Goal: Task Accomplishment & Management: Complete application form

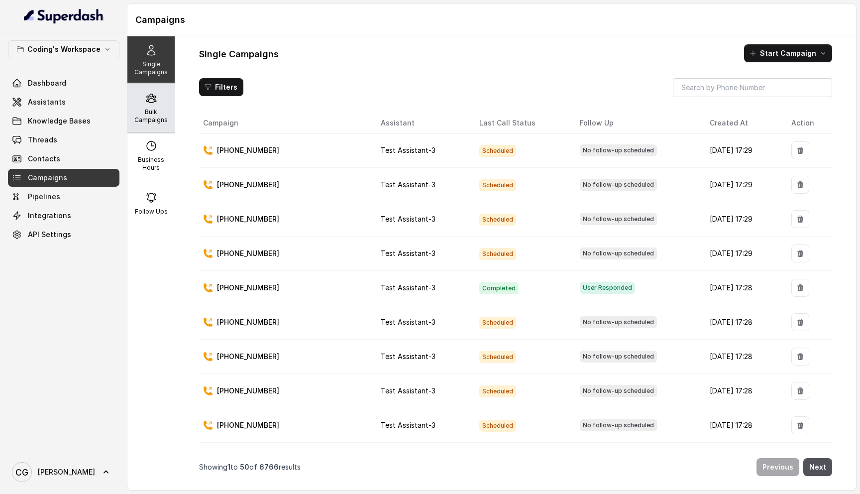
click at [155, 109] on p "Bulk Campaigns" at bounding box center [150, 116] width 39 height 16
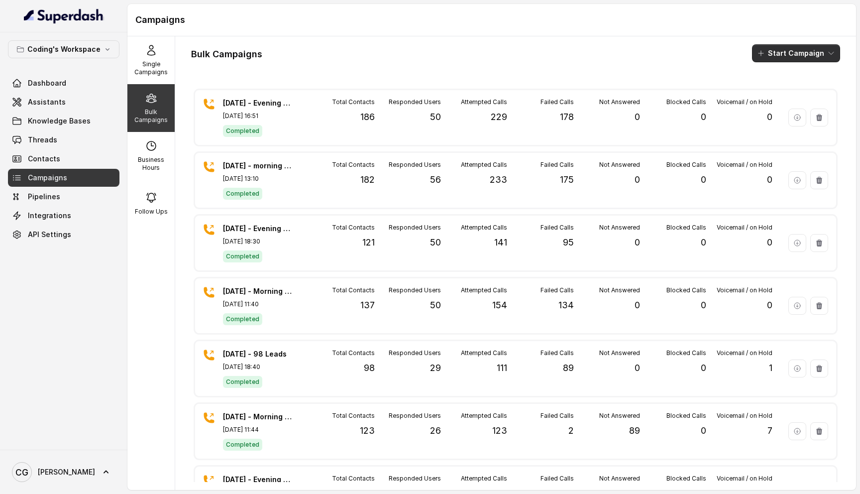
click at [795, 48] on button "Start Campaign" at bounding box center [796, 53] width 88 height 18
click at [784, 92] on p "Call" at bounding box center [779, 92] width 12 height 10
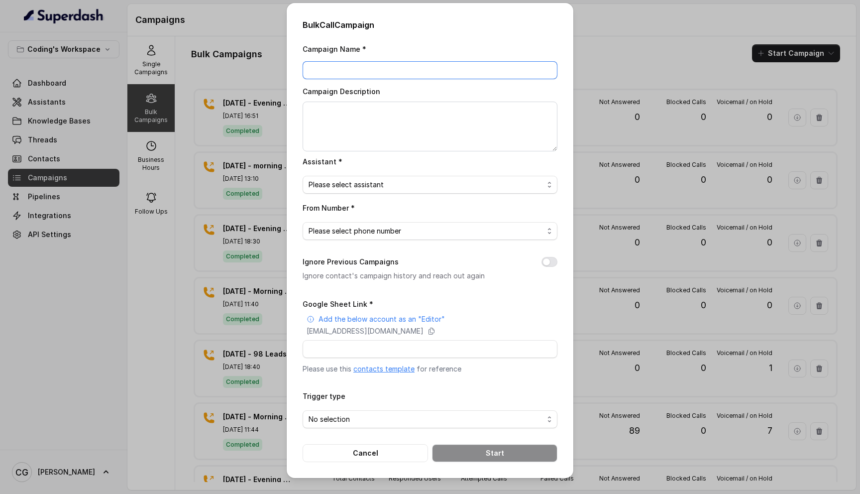
click at [381, 73] on input "Campaign Name *" at bounding box center [430, 70] width 255 height 18
drag, startPoint x: 410, startPoint y: 70, endPoint x: 309, endPoint y: 68, distance: 101.1
click at [309, 68] on input "28th Morning Campaign - 304 Leads" at bounding box center [430, 70] width 255 height 18
type input "28th Morning Campaign - 304 Leads"
click at [344, 121] on textarea "Campaign Description" at bounding box center [430, 127] width 255 height 50
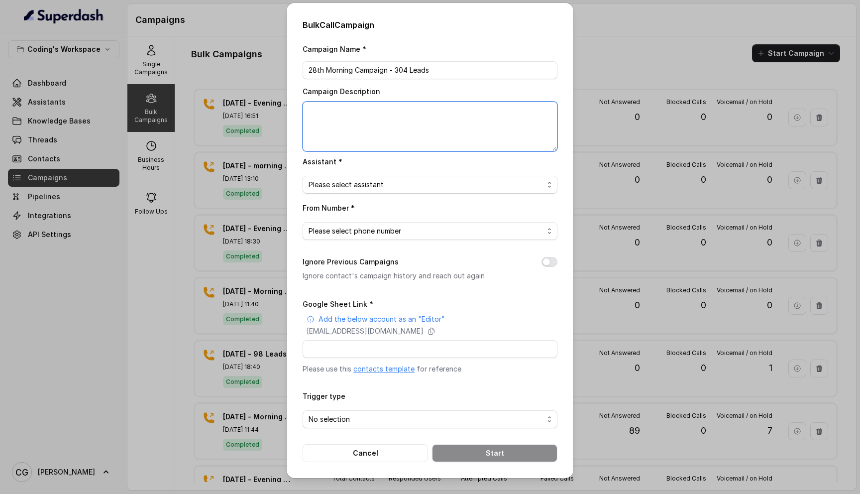
paste textarea "28th Morning Campaign - 304 Leads"
type textarea "28th Morning Campaign - 304 Leads"
click at [375, 183] on span "Please select assistant" at bounding box center [426, 185] width 235 height 12
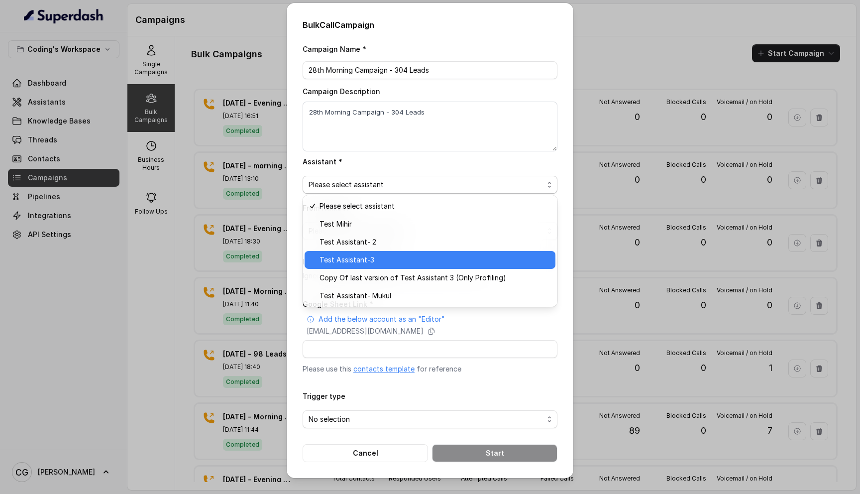
click at [381, 257] on span "Test Assistant-3" at bounding box center [435, 260] width 230 height 12
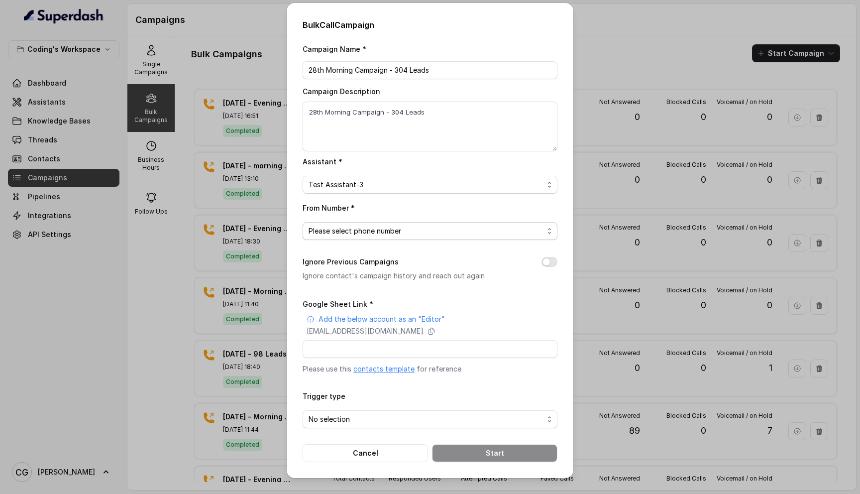
click at [360, 232] on span "Please select phone number" at bounding box center [426, 231] width 235 height 12
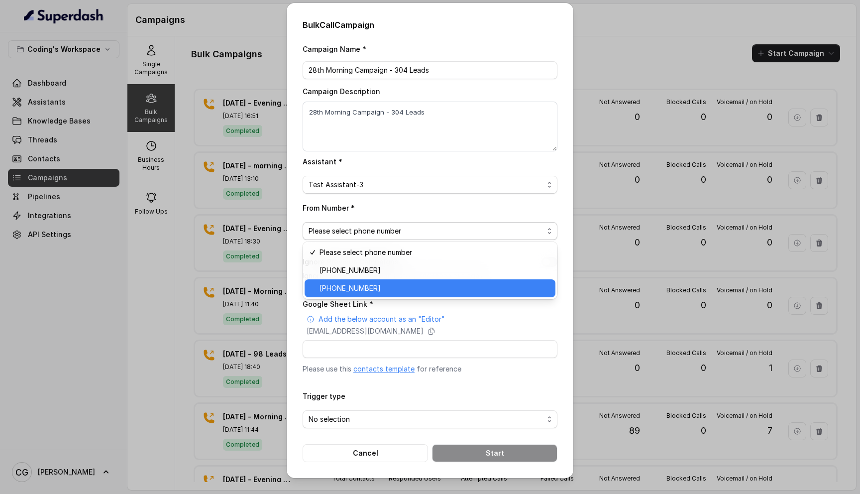
click at [365, 287] on span "+917969024123" at bounding box center [435, 288] width 230 height 12
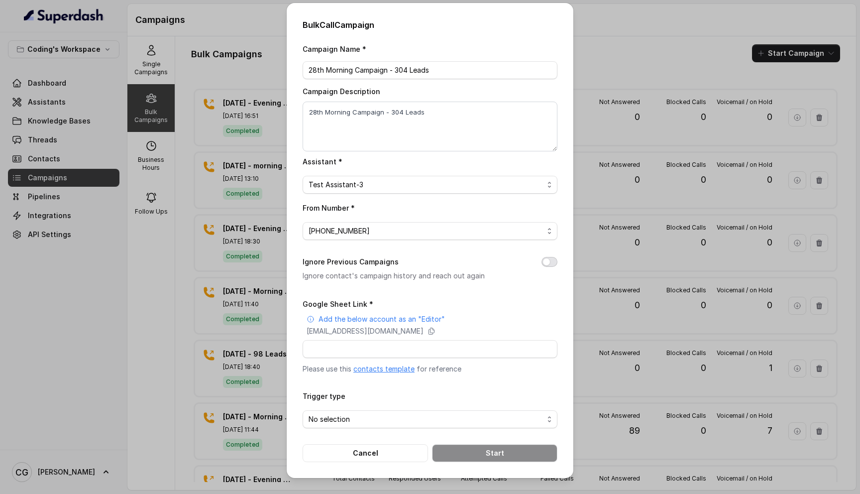
click at [554, 263] on button "Ignore Previous Campaigns" at bounding box center [550, 262] width 16 height 10
click at [392, 351] on input "Google Sheet Link *" at bounding box center [430, 349] width 255 height 18
paste input "https://docs.google.com/spreadsheets/d/1A2wboZQVYg-uMtBP2cpGqMON2KG2ZknB_TETAkn…"
type input "https://docs.google.com/spreadsheets/d/1A2wboZQVYg-uMtBP2cpGqMON2KG2ZknB_TETAkn…"
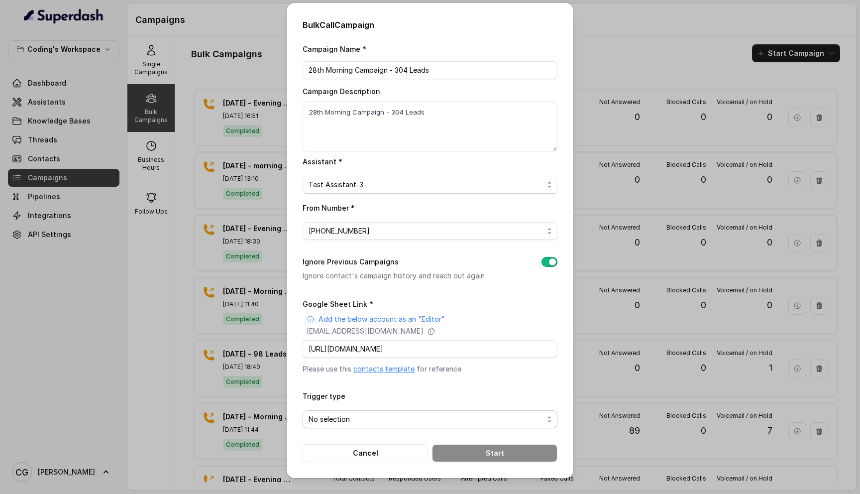
click at [400, 415] on span "No selection" at bounding box center [426, 419] width 235 height 12
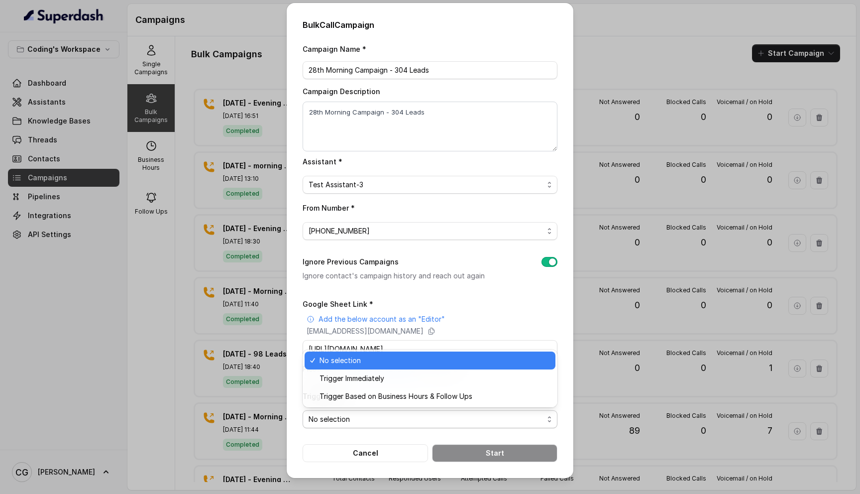
scroll to position [0, 0]
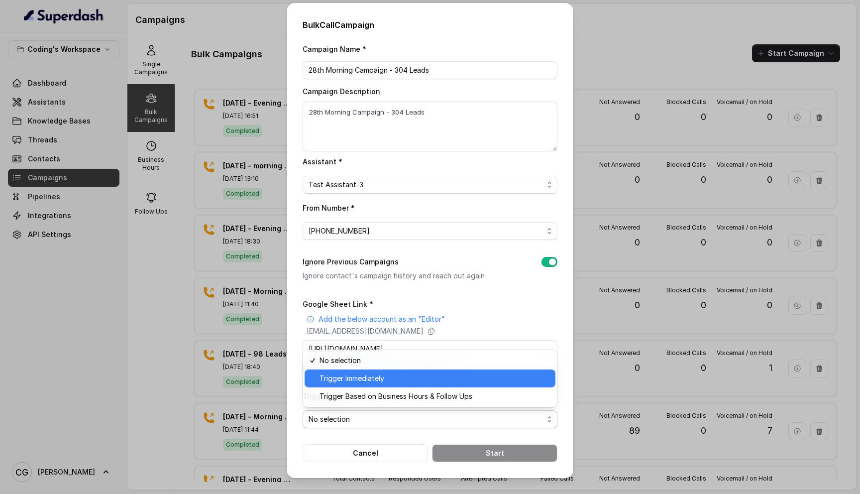
click at [402, 373] on span "Trigger Immediately" at bounding box center [435, 378] width 230 height 12
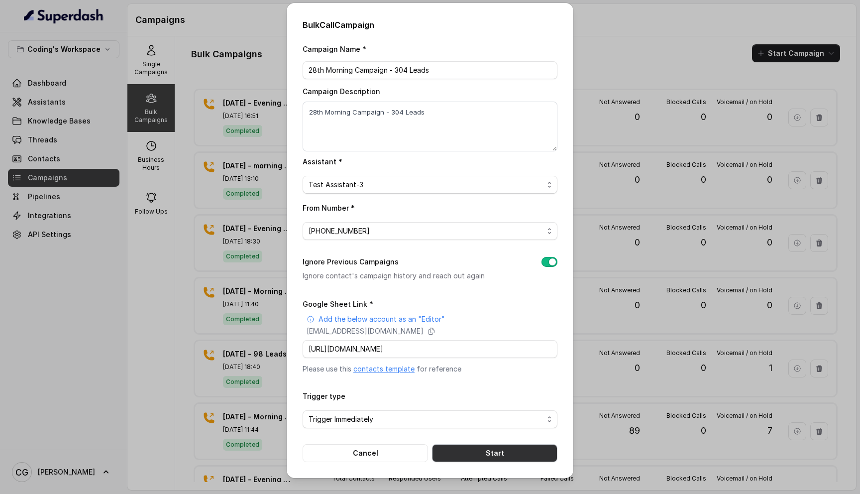
click at [502, 451] on button "Start" at bounding box center [494, 453] width 125 height 18
